Goal: Information Seeking & Learning: Learn about a topic

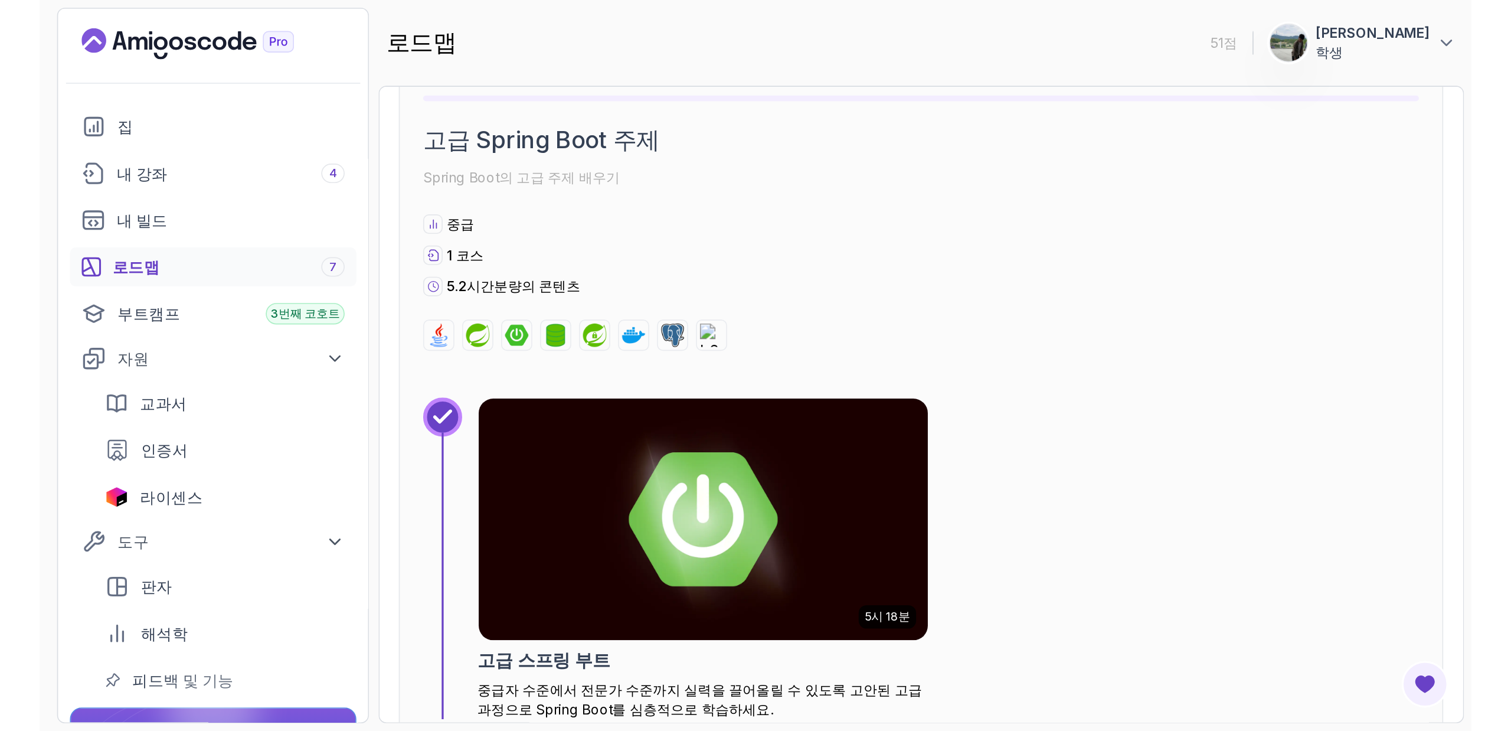
scroll to position [1814, 0]
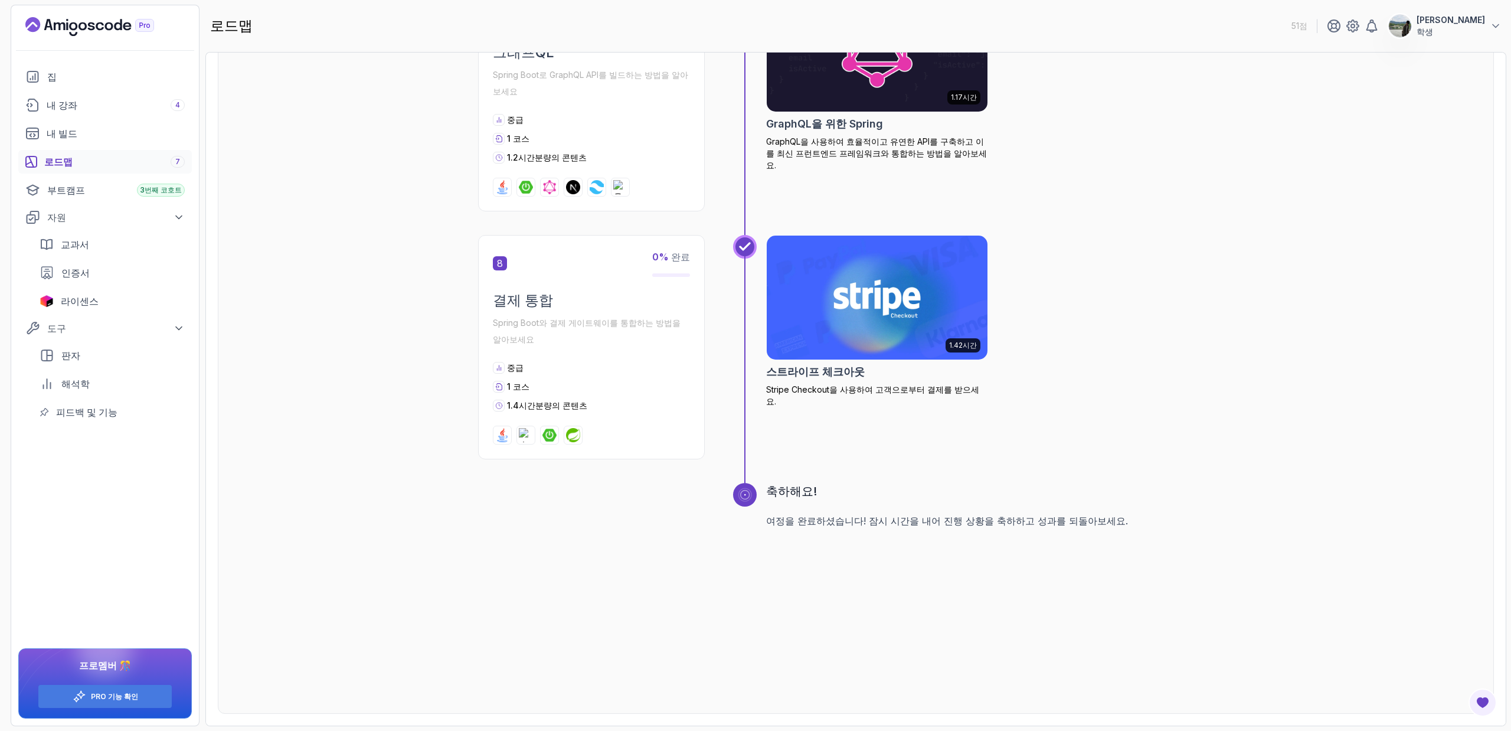
click at [1499, 706] on div "로드맵 스프링과 스프링 부트 전체 로드맵 가이드를 살펴보세요 코어 자바 미리보기(자바 마스터 클래스) 1 0 % 완료 스프링 부트 크래쉬 코스…" at bounding box center [855, 389] width 1301 height 674
click at [1490, 710] on button "피드백 버튼 열기" at bounding box center [1483, 702] width 28 height 28
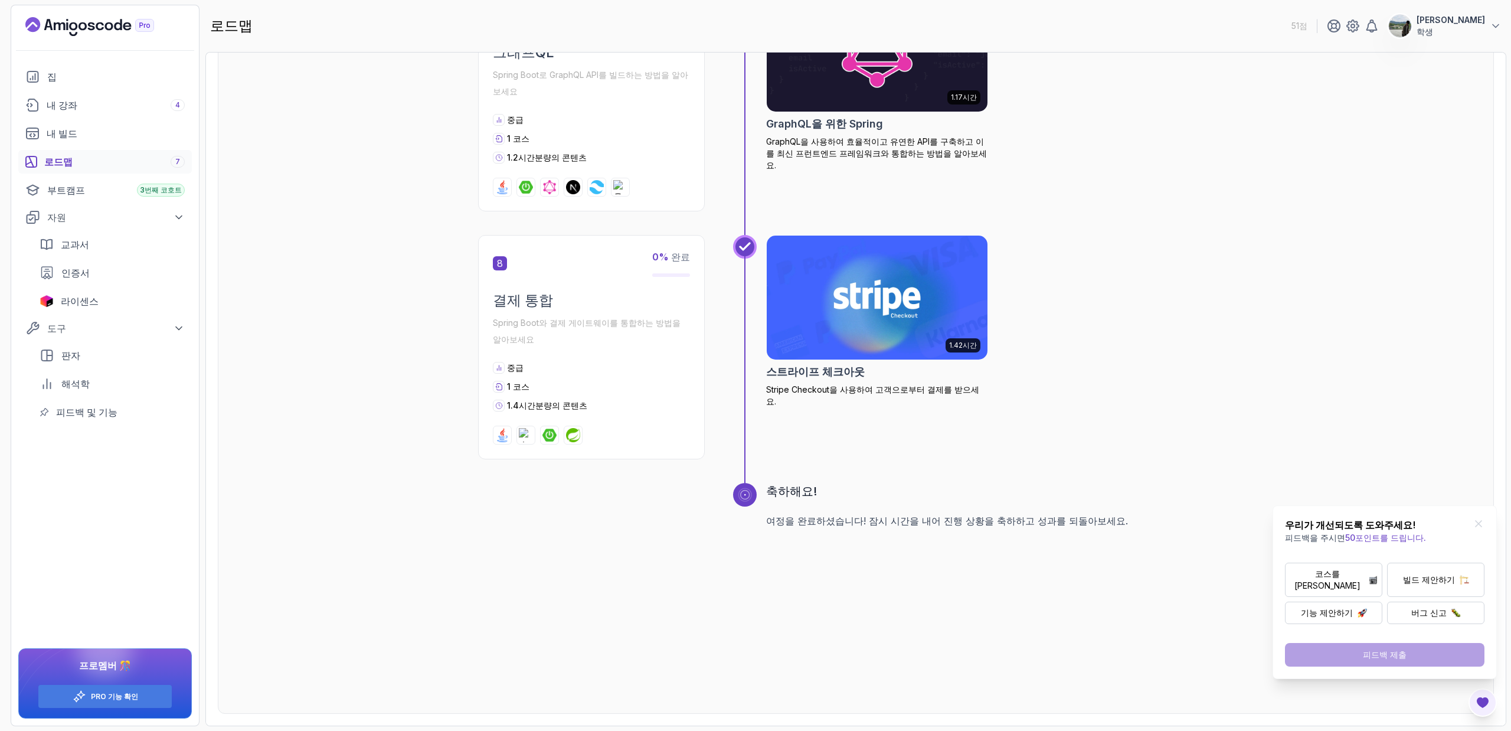
click at [1490, 710] on button "피드백 버튼 열기" at bounding box center [1483, 702] width 28 height 28
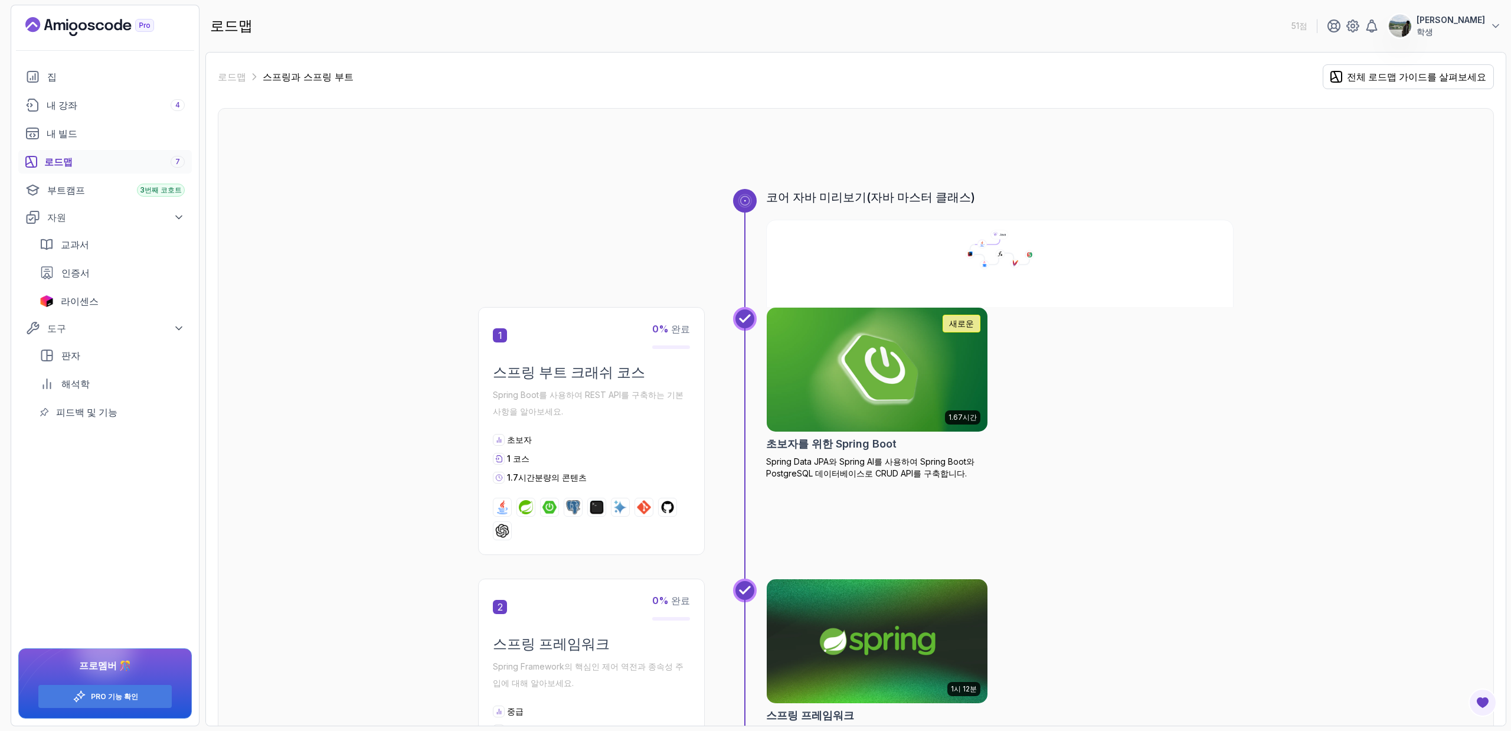
scroll to position [233, 0]
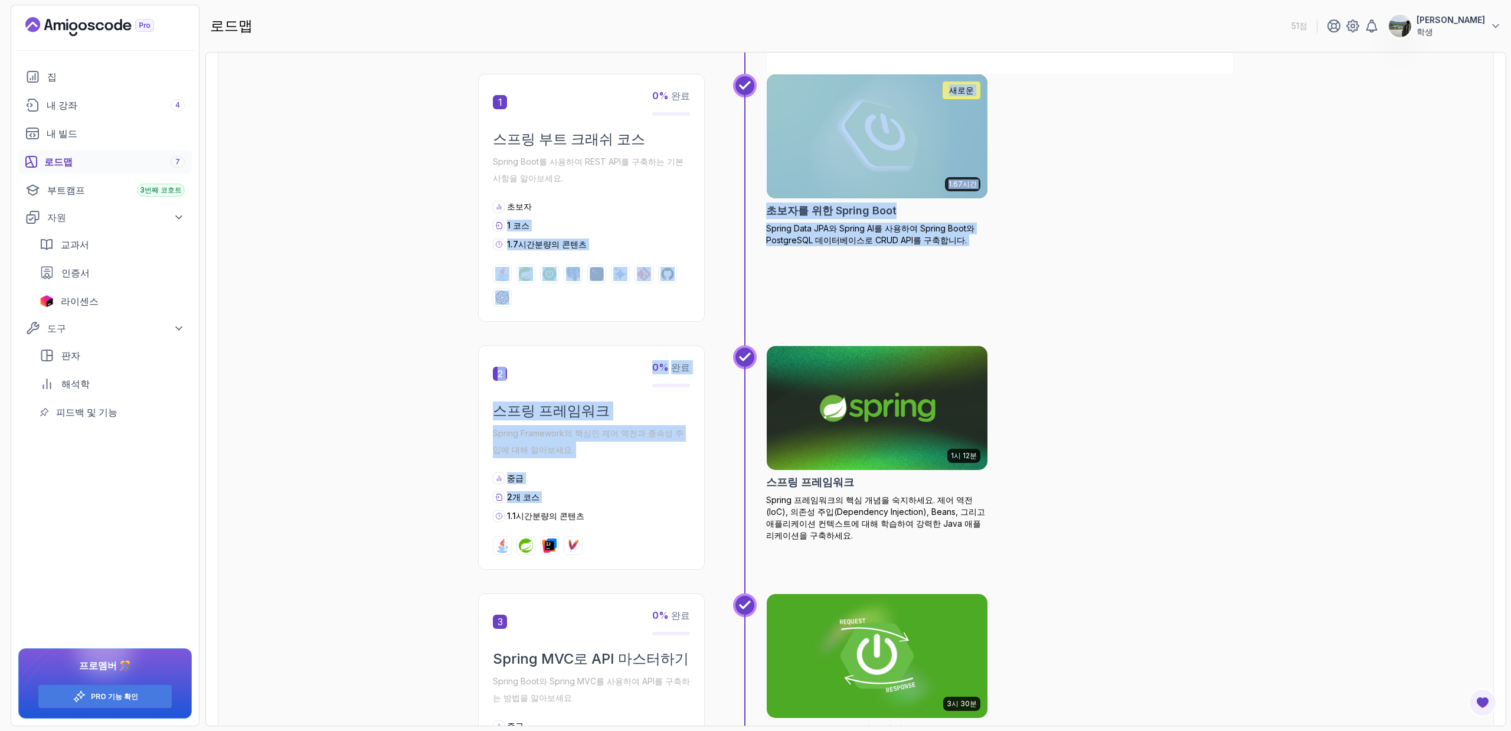
drag, startPoint x: 617, startPoint y: 504, endPoint x: 555, endPoint y: 208, distance: 301.6
click at [555, 208] on div "초보자" at bounding box center [591, 207] width 197 height 12
drag, startPoint x: 555, startPoint y: 208, endPoint x: 544, endPoint y: 496, distance: 288.3
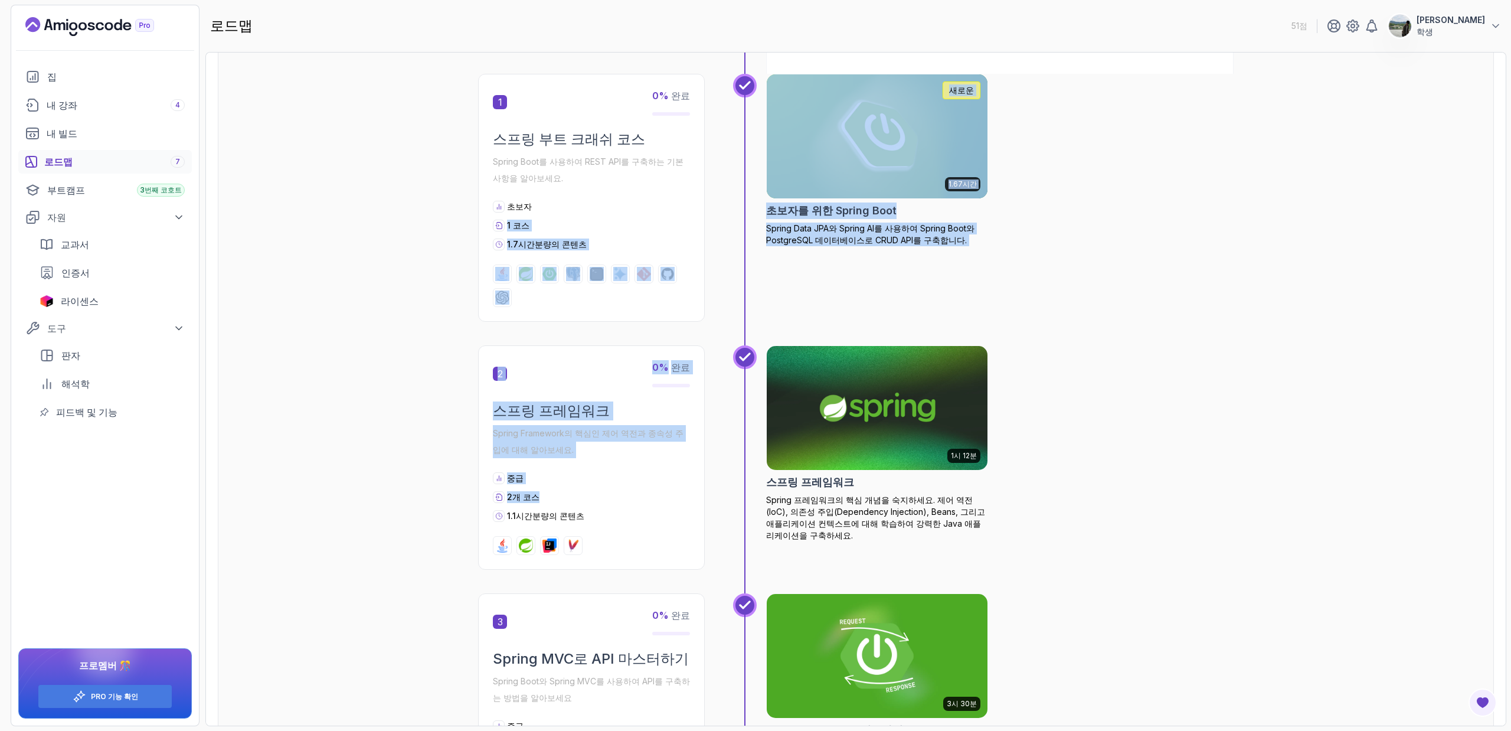
click at [544, 496] on div "2개 코스" at bounding box center [591, 497] width 197 height 12
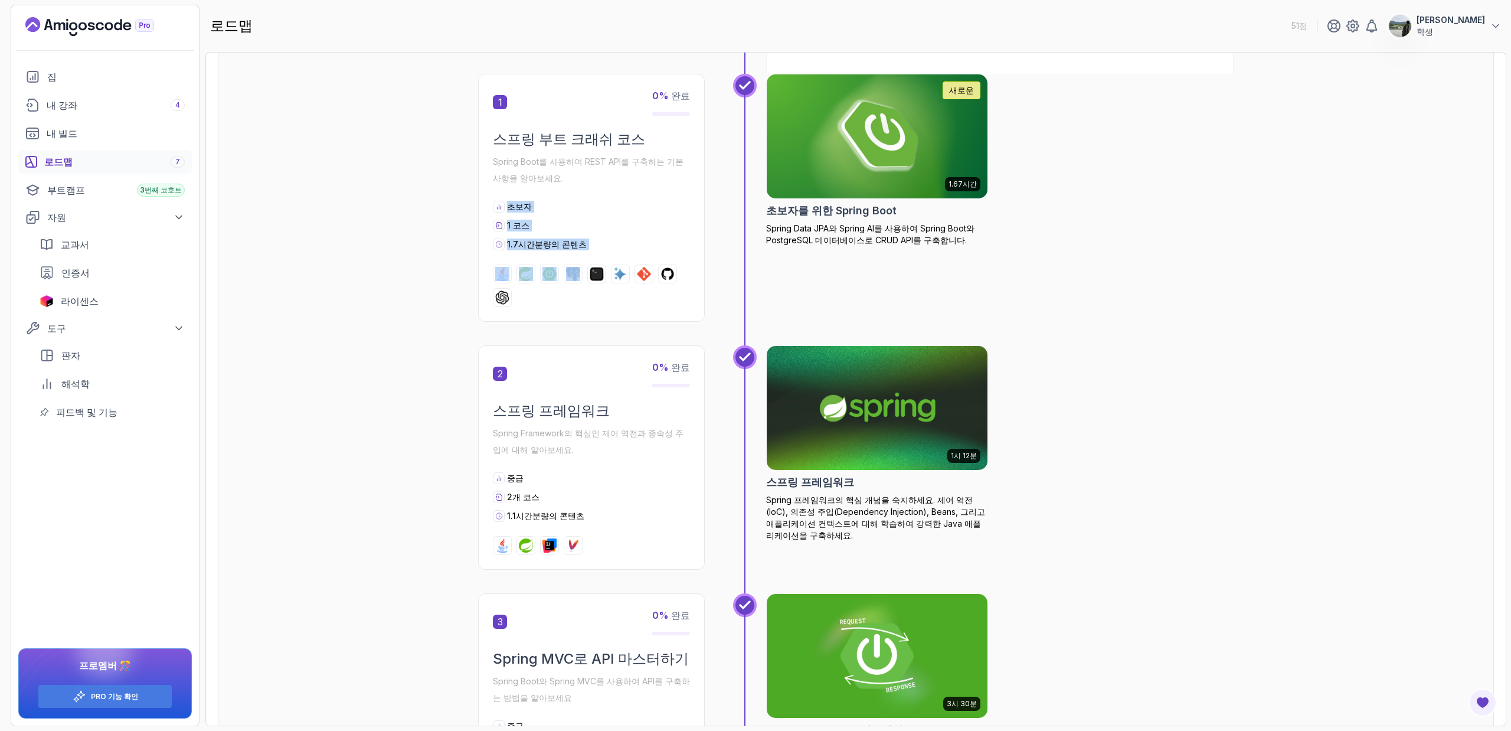
drag, startPoint x: 609, startPoint y: 176, endPoint x: 574, endPoint y: 254, distance: 86.1
click at [574, 254] on div "1 0 % 완료 스프링 부트 크래쉬 코스 Spring Boot를 사용하여 REST API를 구축하는 기본 사항을 알아보세요. 초보자 1 코스 …" at bounding box center [591, 198] width 227 height 248
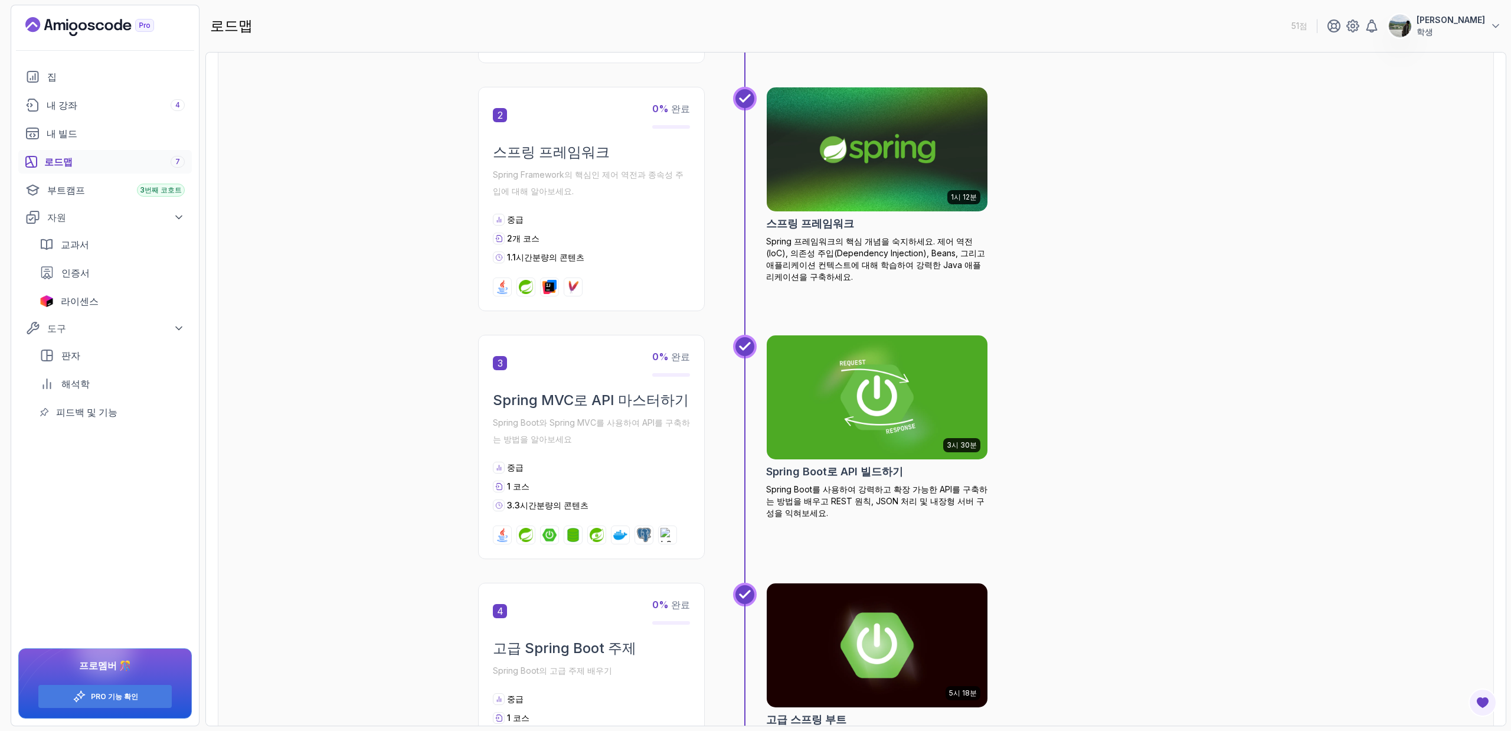
scroll to position [713, 0]
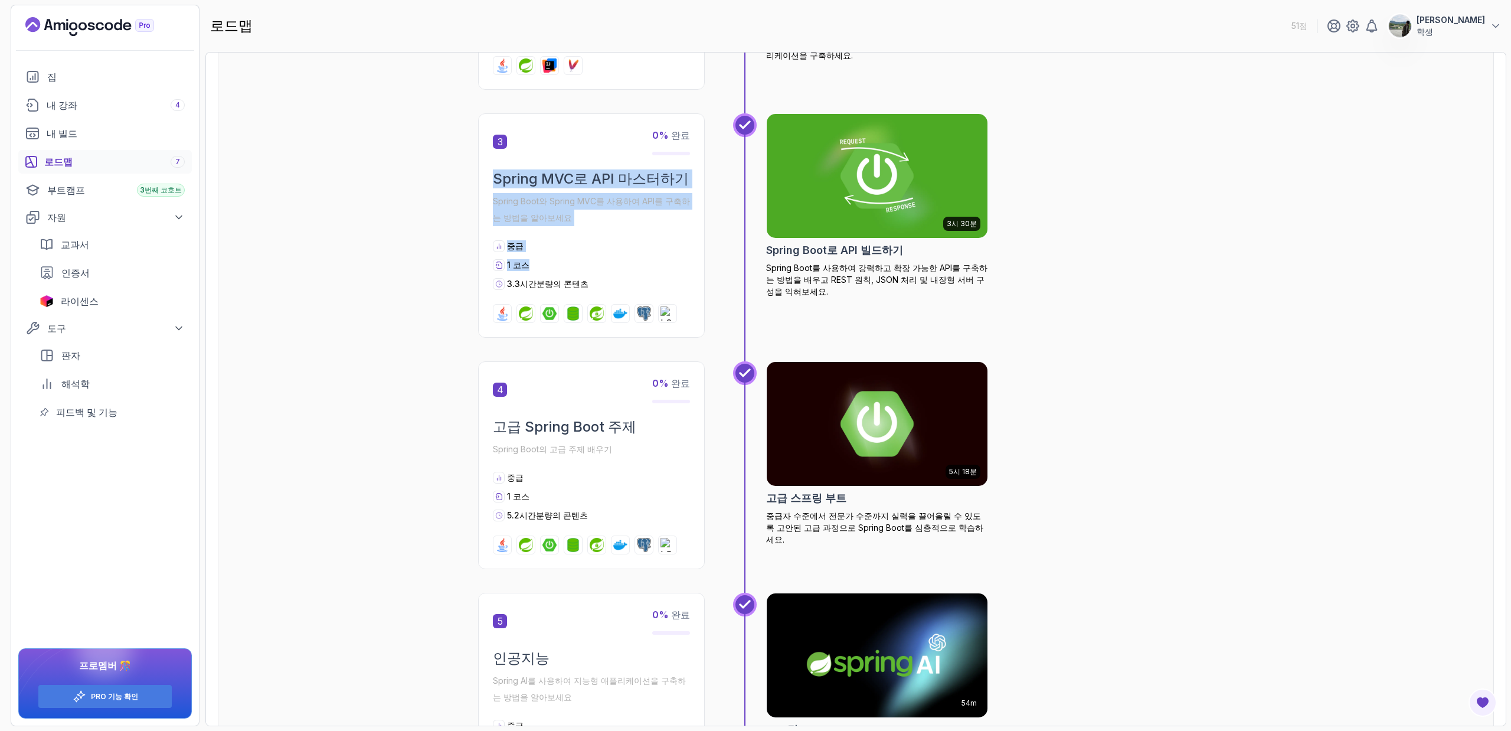
drag, startPoint x: 655, startPoint y: 232, endPoint x: 596, endPoint y: 174, distance: 82.2
click at [599, 168] on div "3 0 % 완료 Spring MVC로 API 마스터하기 Spring Boot와 Spring MVC를 사용하여 API를 구축하는 방법을 알아보세…" at bounding box center [591, 225] width 227 height 224
click at [585, 196] on font "Spring Boot와 Spring MVC를 사용하여 API를 구축하는 방법을 알아보세요" at bounding box center [591, 209] width 197 height 27
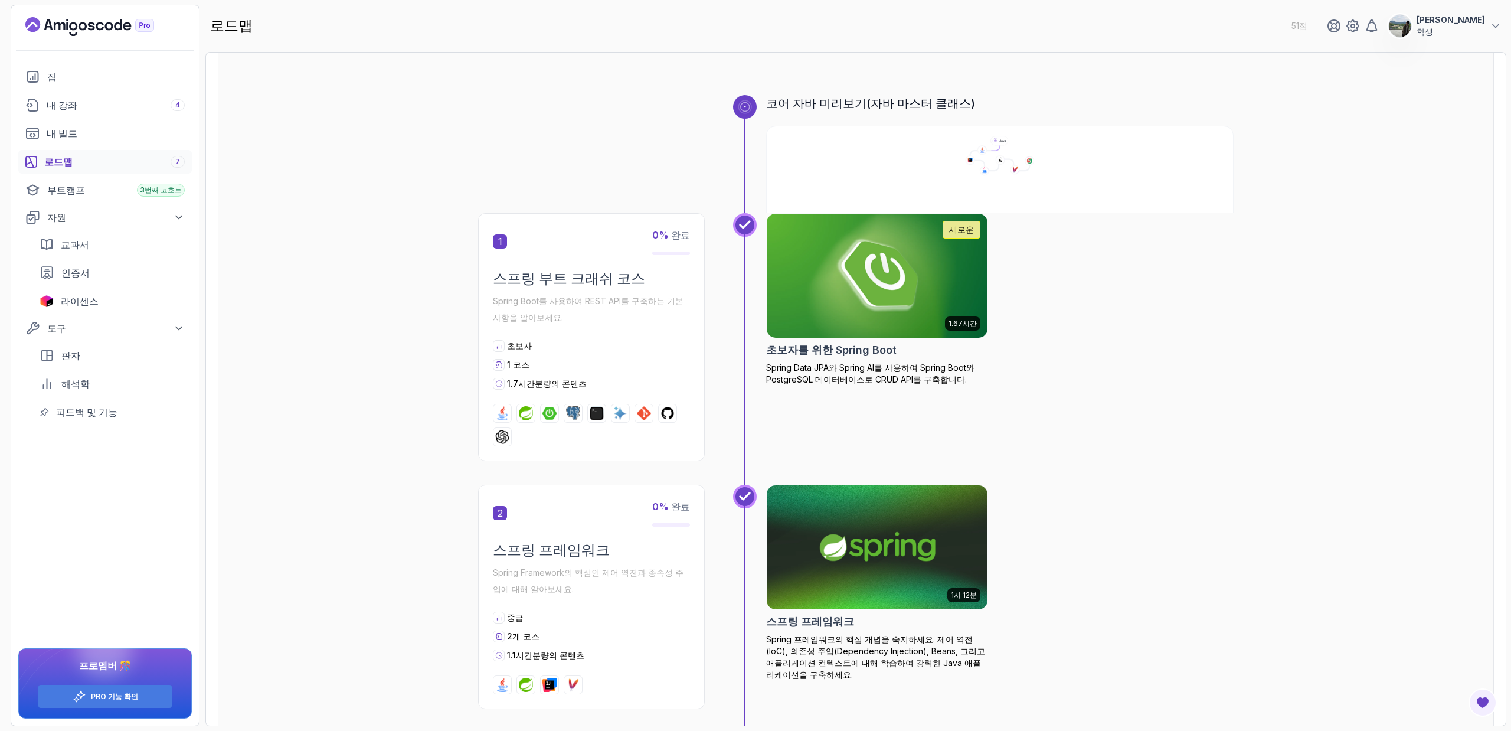
scroll to position [94, 0]
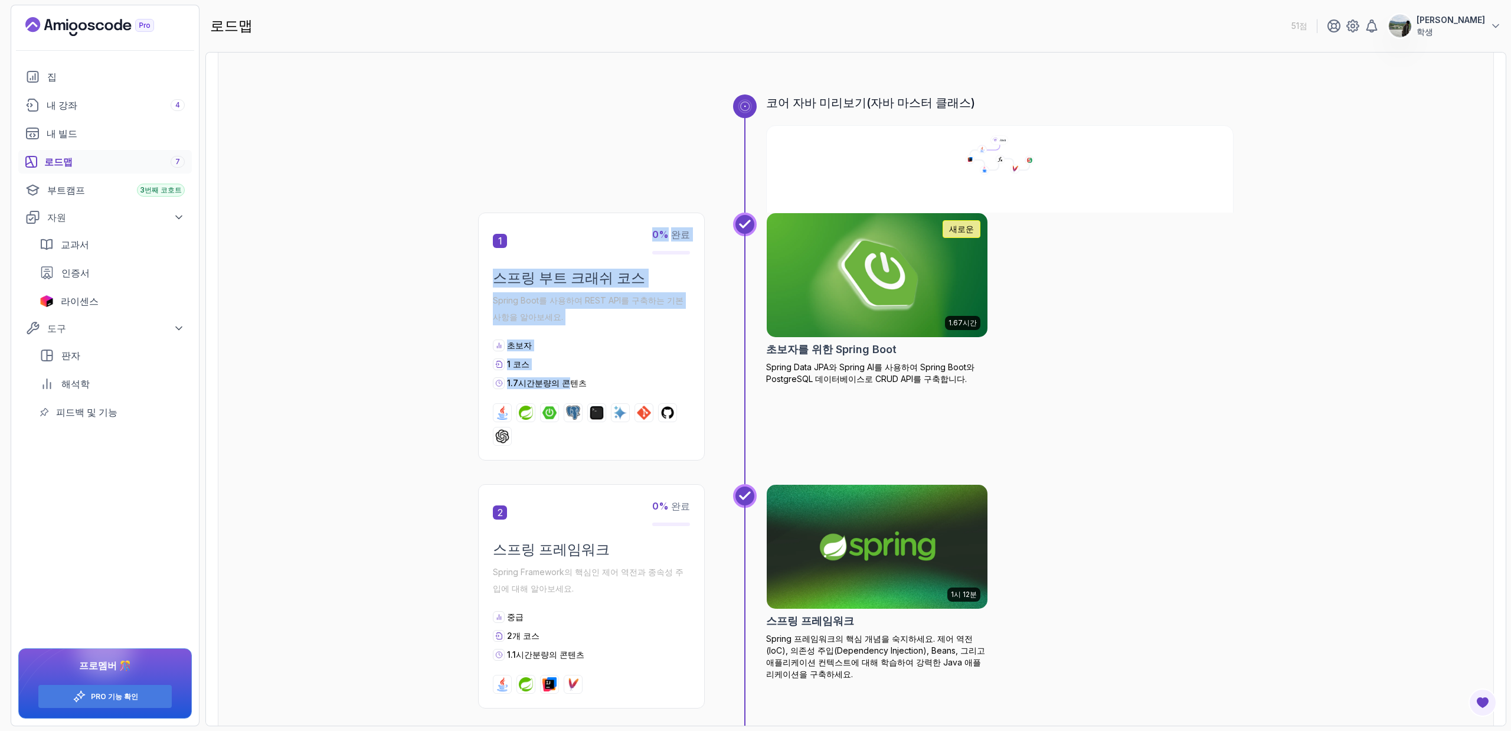
drag, startPoint x: 593, startPoint y: 229, endPoint x: 561, endPoint y: 387, distance: 160.8
click at [561, 387] on div "1 0 % 완료 스프링 부트 크래쉬 코스 Spring Boot를 사용하여 REST API를 구축하는 기본 사항을 알아보세요. 초보자 1 코스 …" at bounding box center [591, 336] width 227 height 248
click at [561, 387] on font "분량의 콘텐츠" at bounding box center [561, 383] width 52 height 10
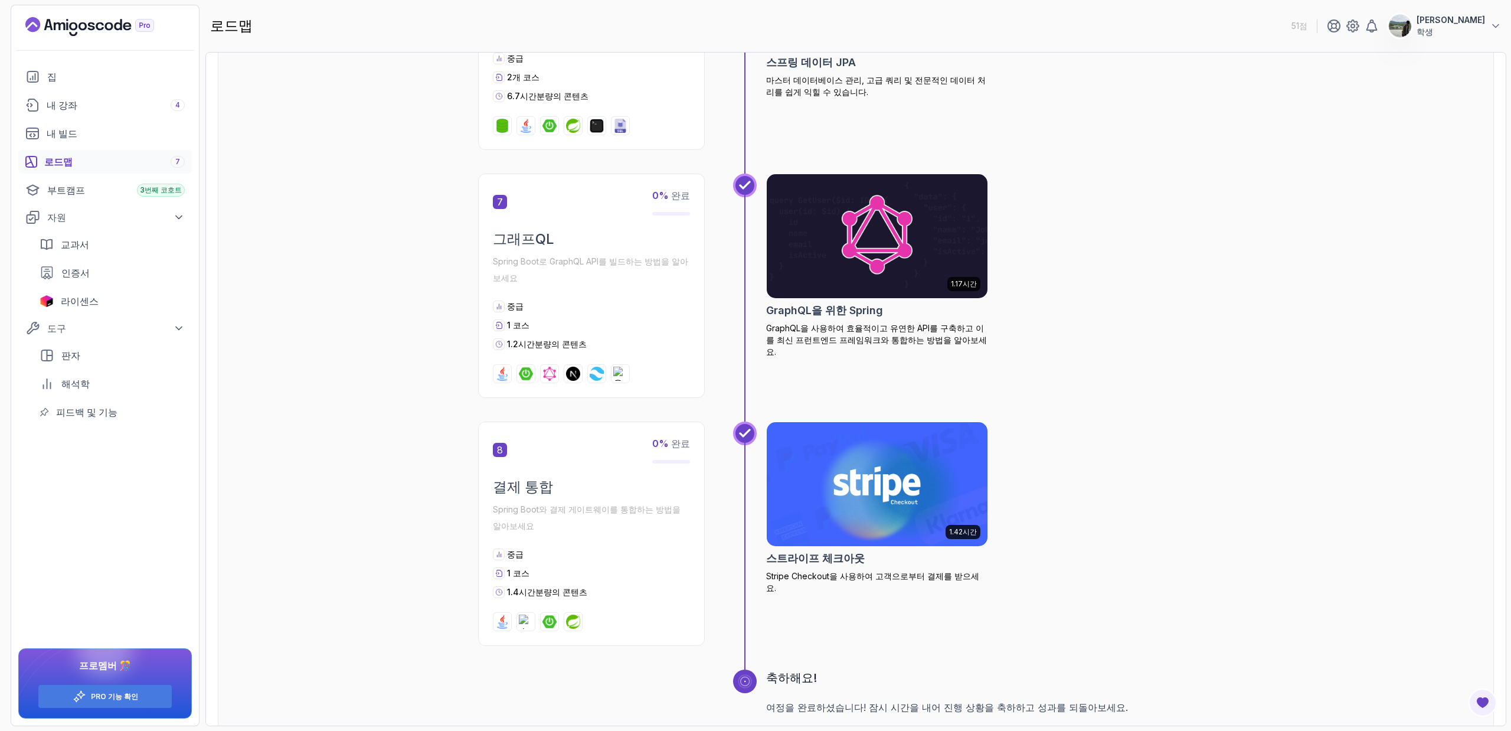
scroll to position [1575, 0]
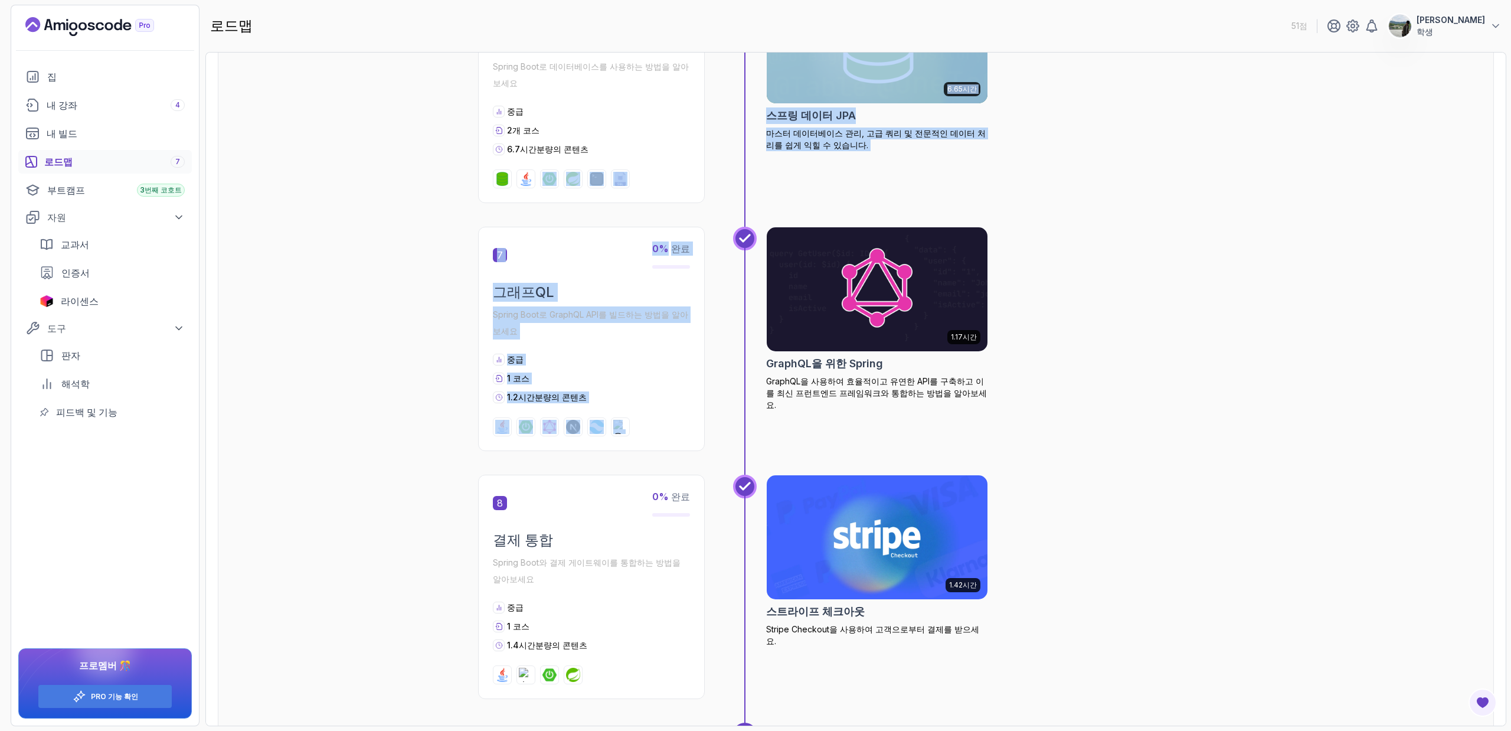
drag, startPoint x: 754, startPoint y: 402, endPoint x: 539, endPoint y: 219, distance: 282.2
click at [539, 219] on div "6 0 % 완료 데이터베이스 Spring Boot로 데이터베이스를 사용하는 방법을 알아보세요 중급 2개 코스 6.7시간 분량의 콘텐츠 6.65…" at bounding box center [856, 103] width 756 height 248
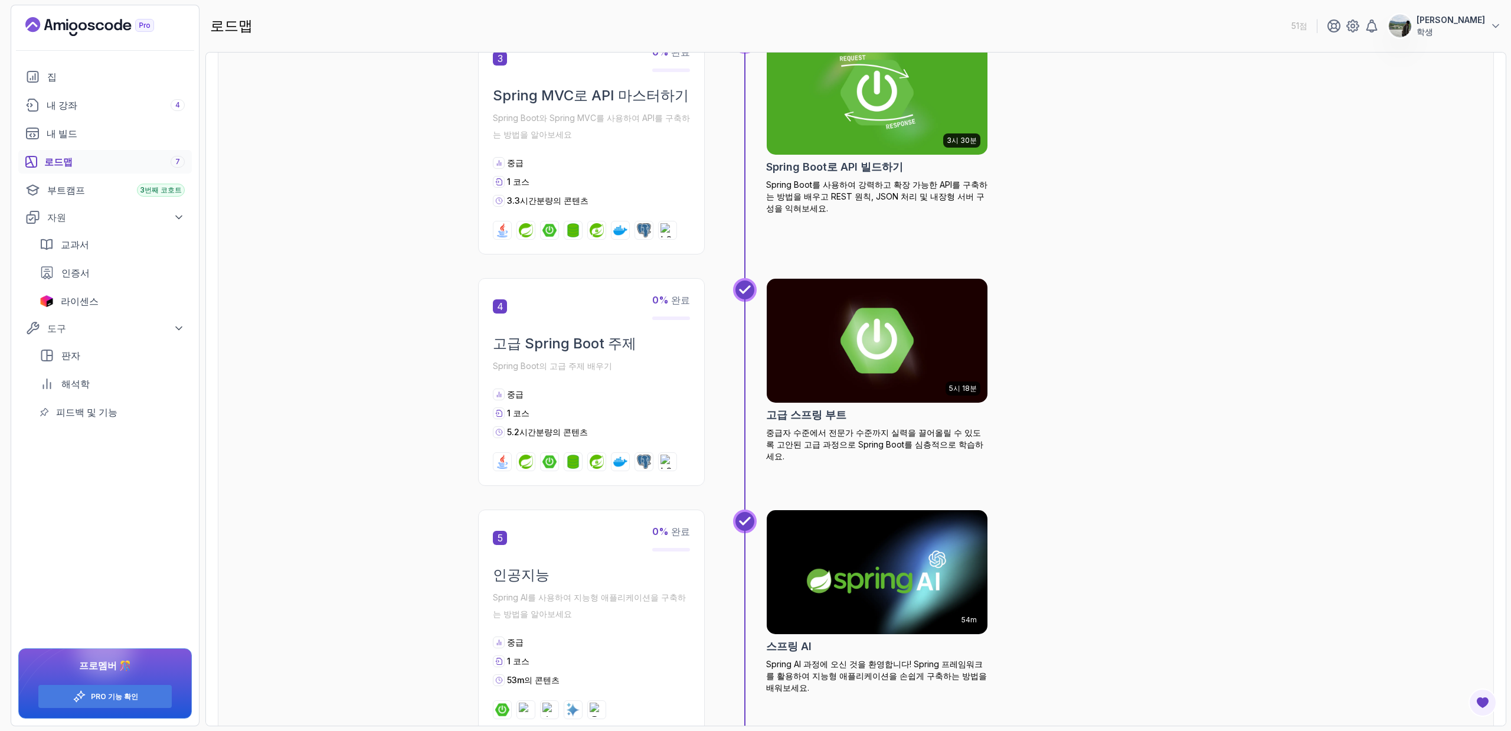
scroll to position [796, 0]
